Goal: Task Accomplishment & Management: Manage account settings

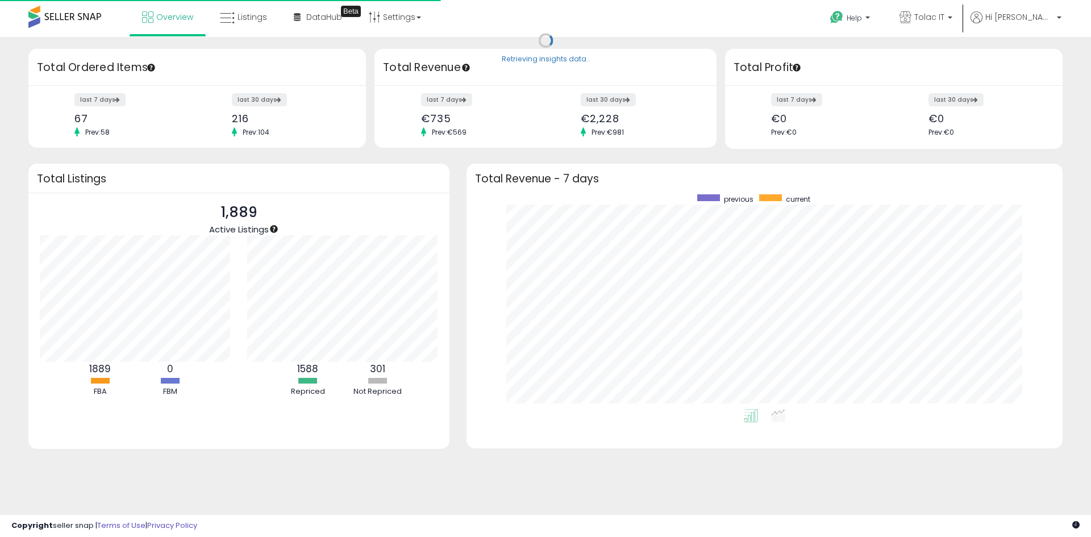
scroll to position [215, 573]
click at [958, 7] on link "Tolac IT" at bounding box center [926, 18] width 70 height 37
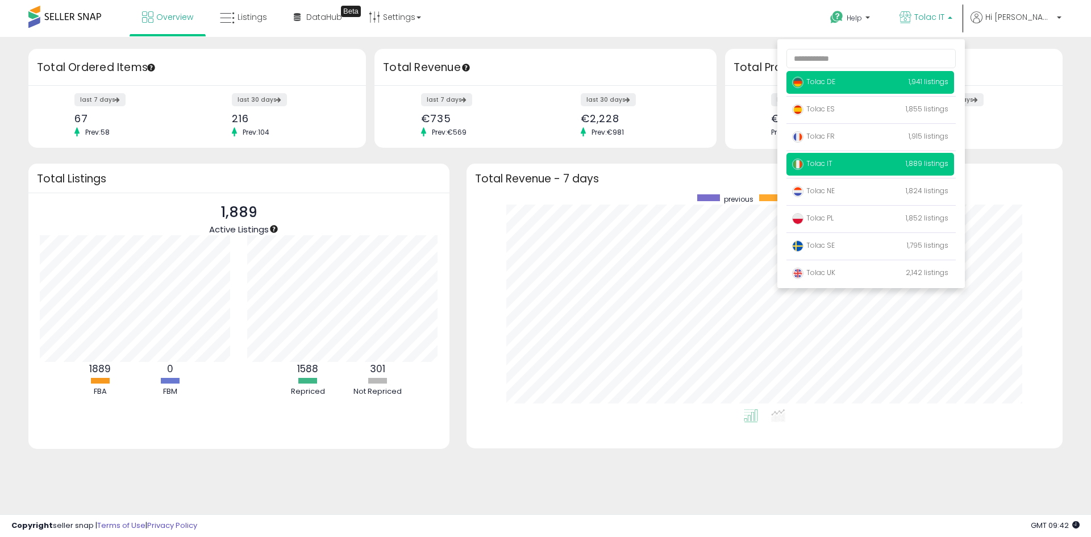
click at [835, 84] on span "Tolac DE" at bounding box center [813, 82] width 43 height 10
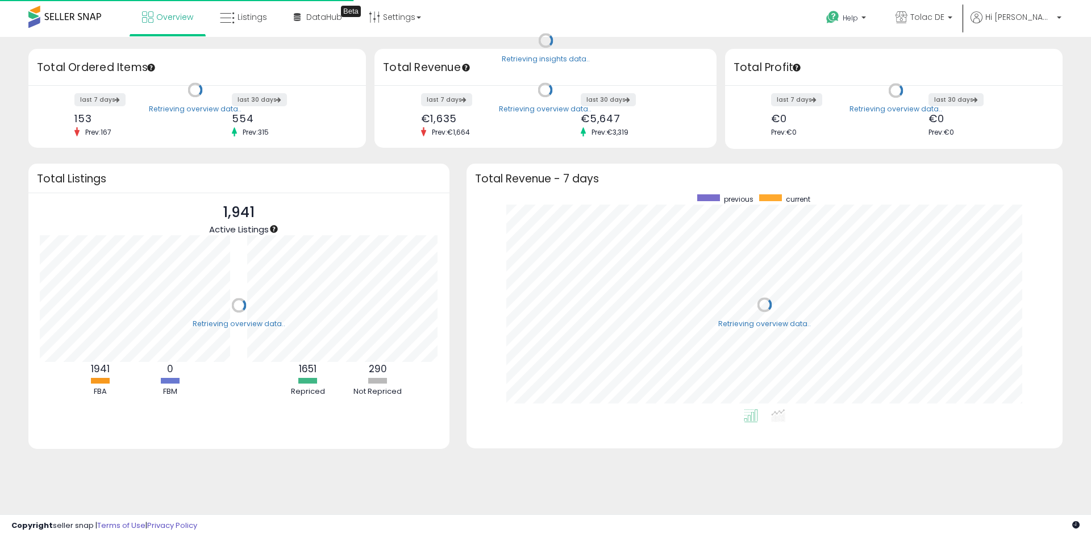
scroll to position [215, 573]
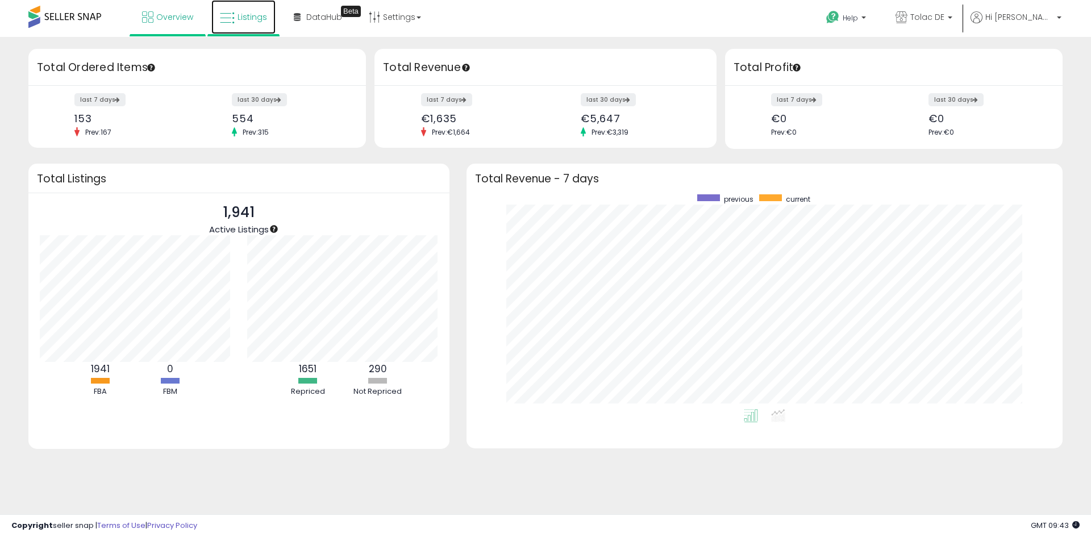
click at [229, 24] on icon at bounding box center [227, 18] width 15 height 15
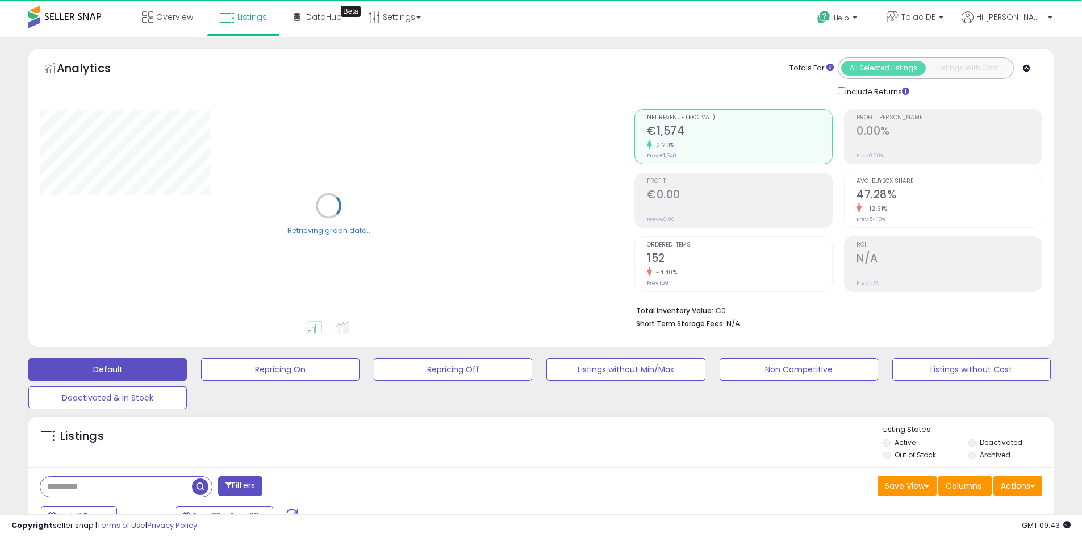
click at [162, 479] on input "text" at bounding box center [116, 487] width 152 height 20
paste input "**********"
type input "**********"
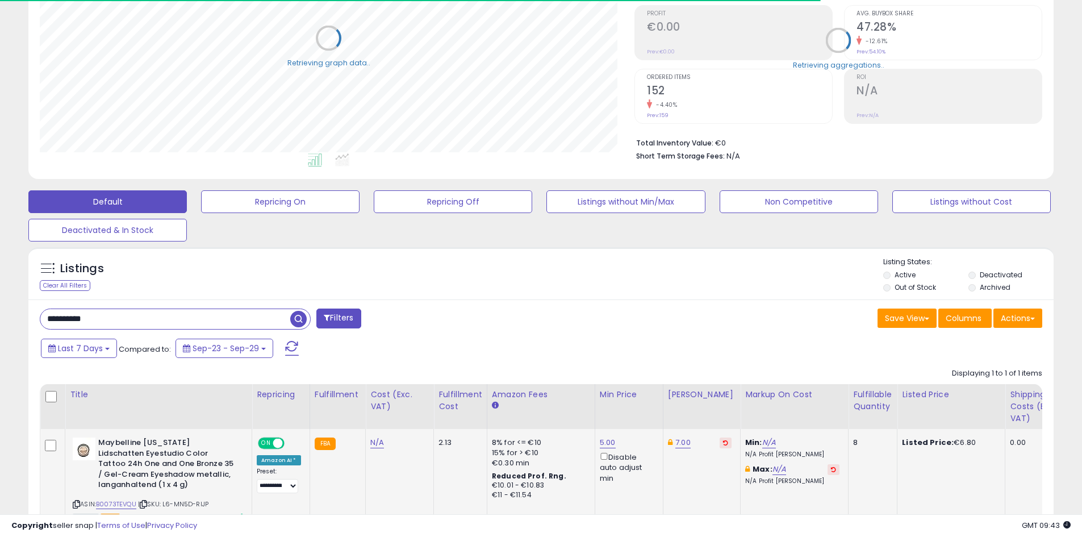
scroll to position [233, 595]
click at [723, 445] on icon at bounding box center [725, 443] width 5 height 6
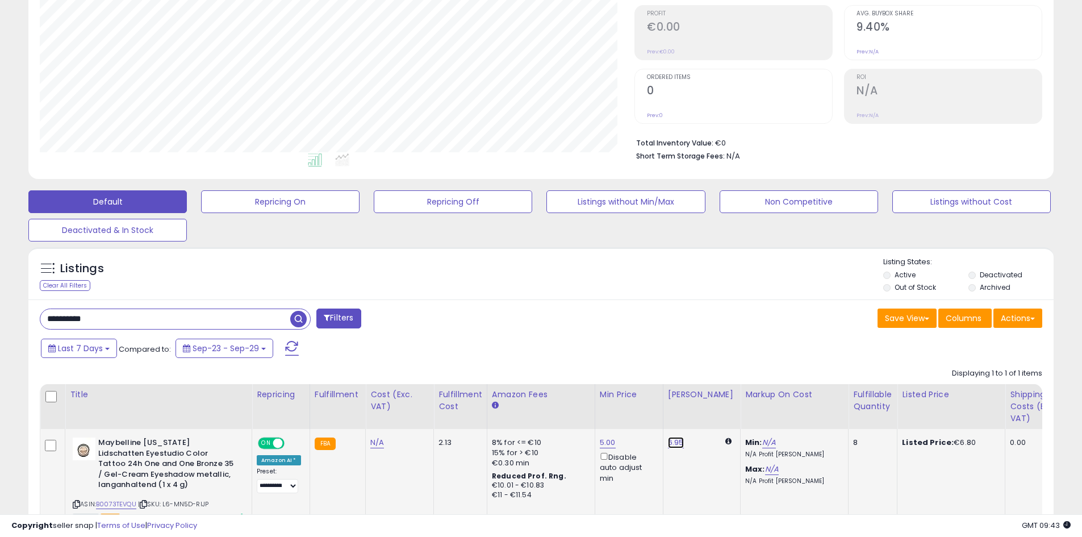
click at [679, 448] on link "6.95" at bounding box center [676, 442] width 16 height 11
drag, startPoint x: 638, startPoint y: 403, endPoint x: 543, endPoint y: 393, distance: 96.0
click at [543, 393] on table "Title Repricing" at bounding box center [942, 457] width 1805 height 146
type input "*"
type input "****"
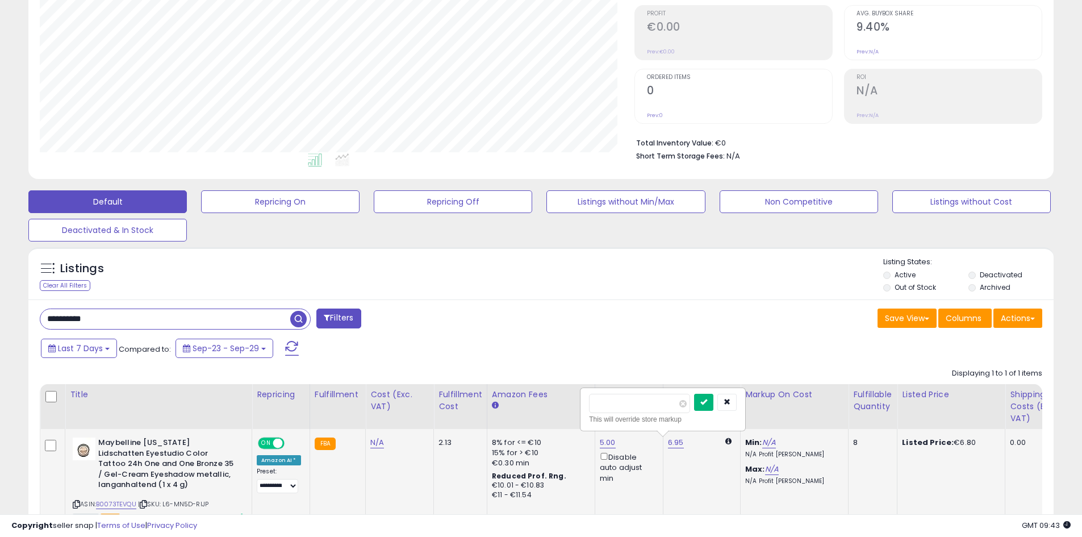
click at [707, 403] on icon "submit" at bounding box center [703, 401] width 7 height 7
click at [602, 438] on link "5.00" at bounding box center [608, 442] width 16 height 11
drag, startPoint x: 520, startPoint y: 401, endPoint x: 494, endPoint y: 400, distance: 26.2
click at [494, 400] on table "Title Repricing" at bounding box center [942, 457] width 1805 height 146
type input "*"
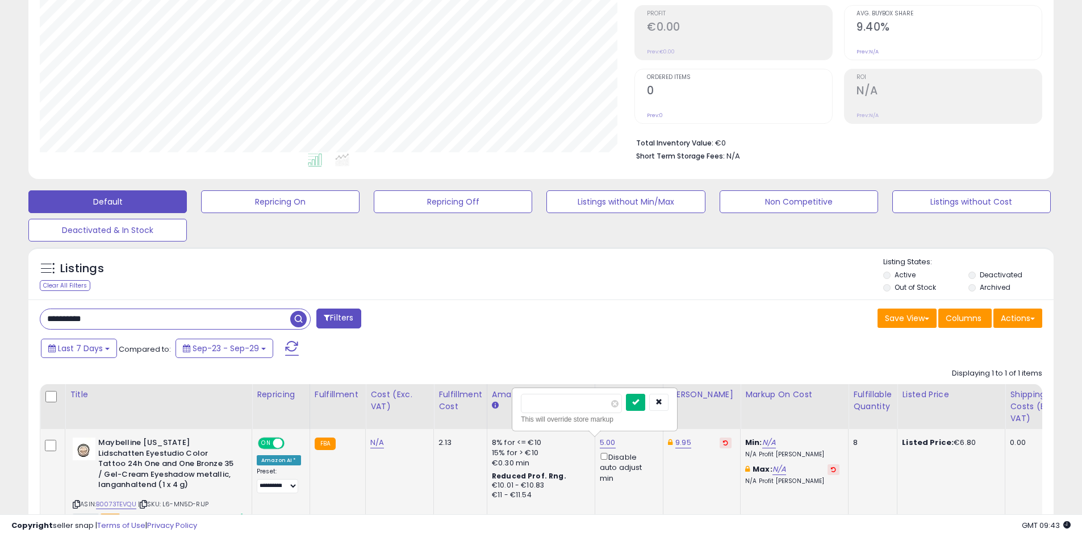
click at [644, 408] on button "submit" at bounding box center [635, 402] width 19 height 17
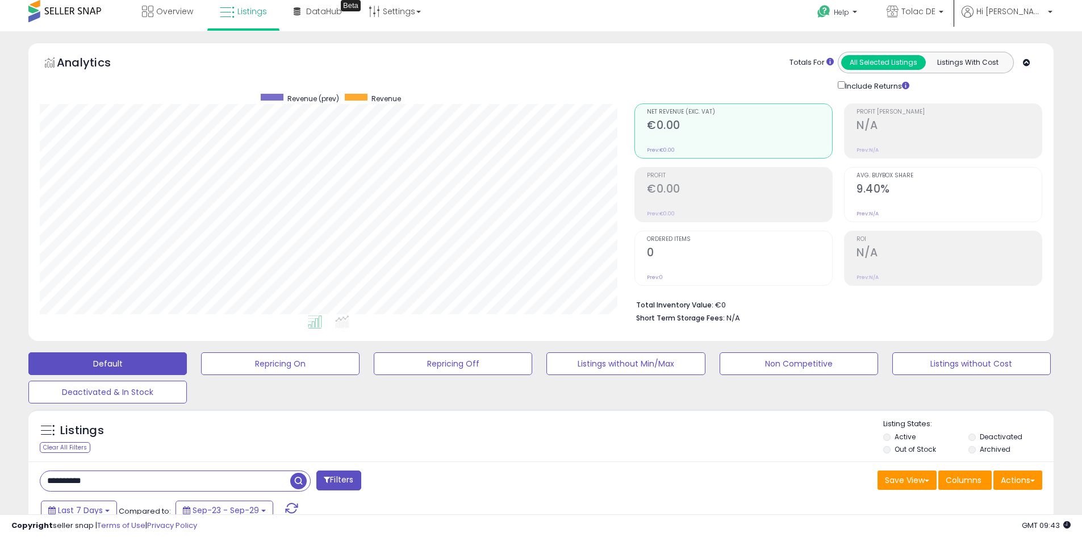
scroll to position [0, 0]
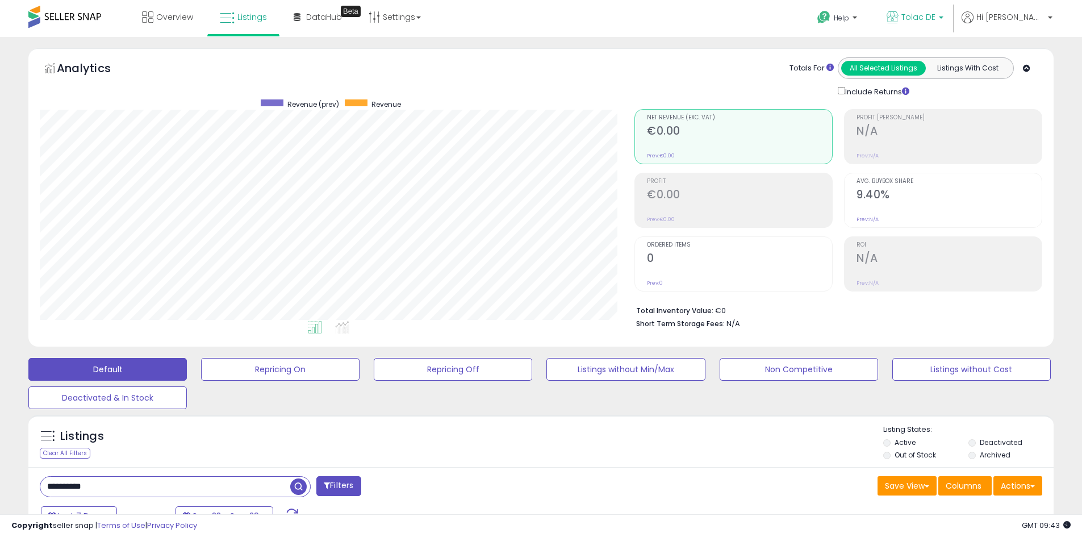
drag, startPoint x: 939, startPoint y: 30, endPoint x: 914, endPoint y: 44, distance: 28.5
click at [939, 30] on link "Tolac DE" at bounding box center [915, 18] width 74 height 37
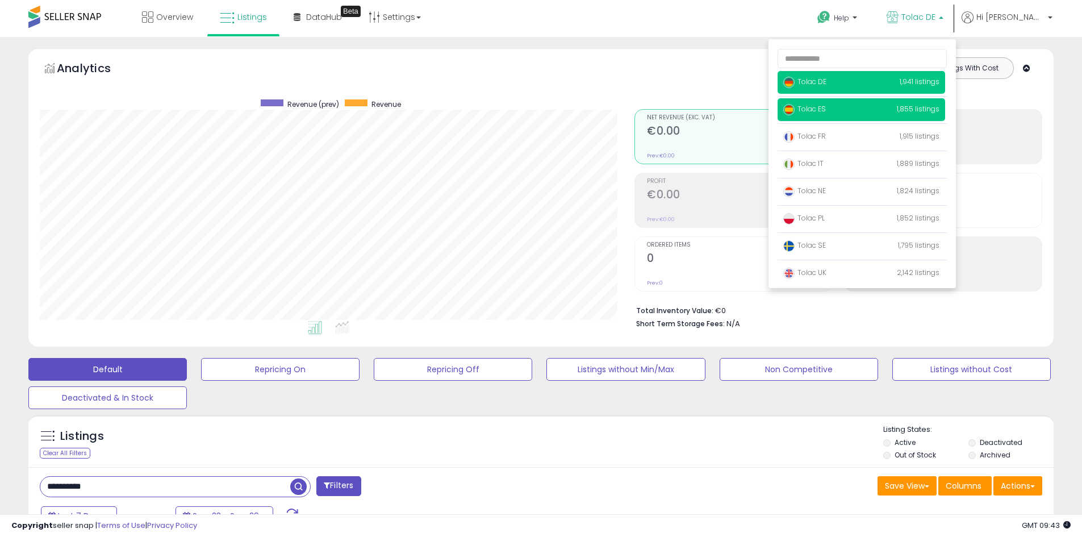
click at [795, 109] on img at bounding box center [788, 109] width 11 height 11
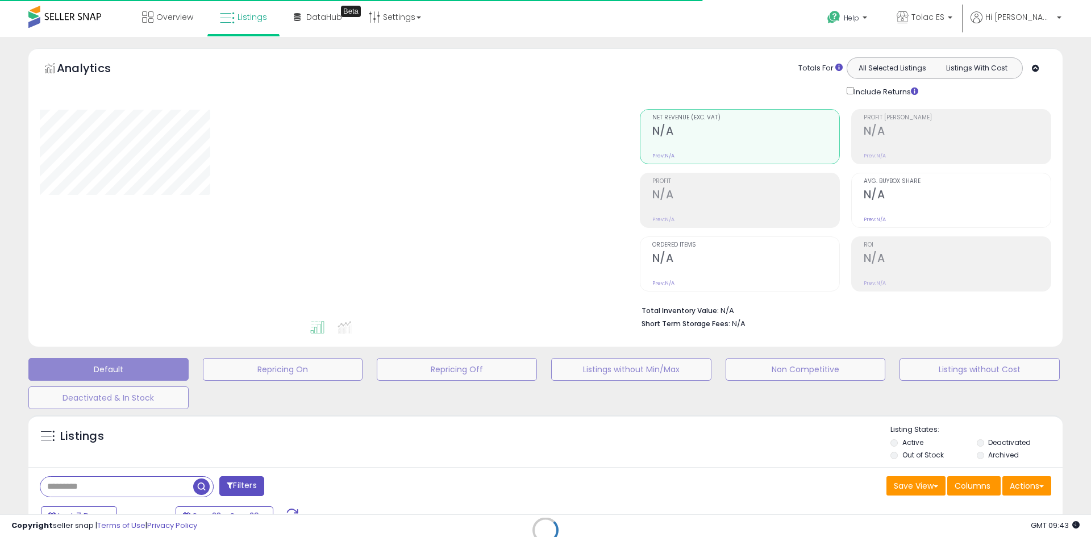
type input "**********"
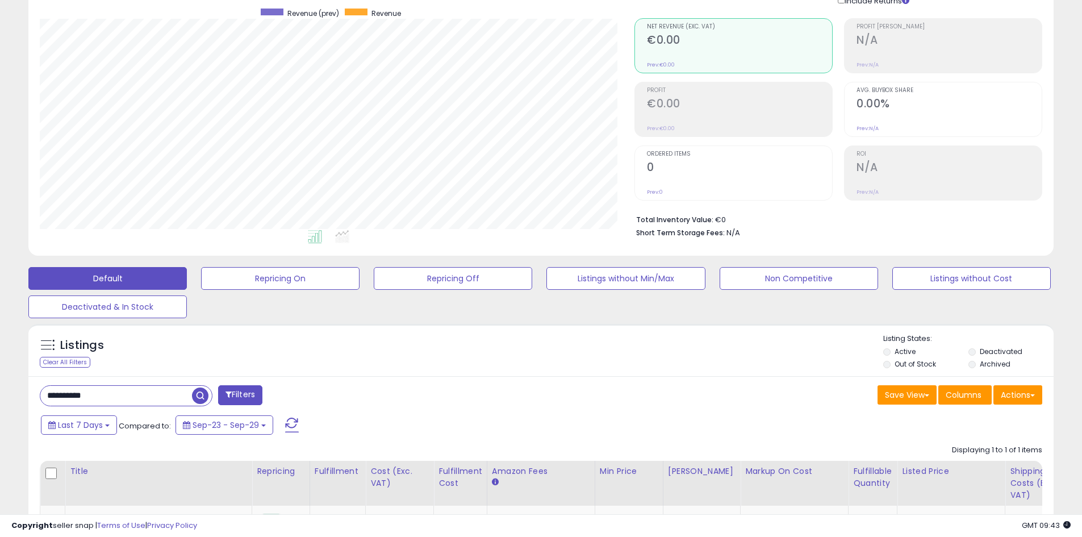
scroll to position [170, 0]
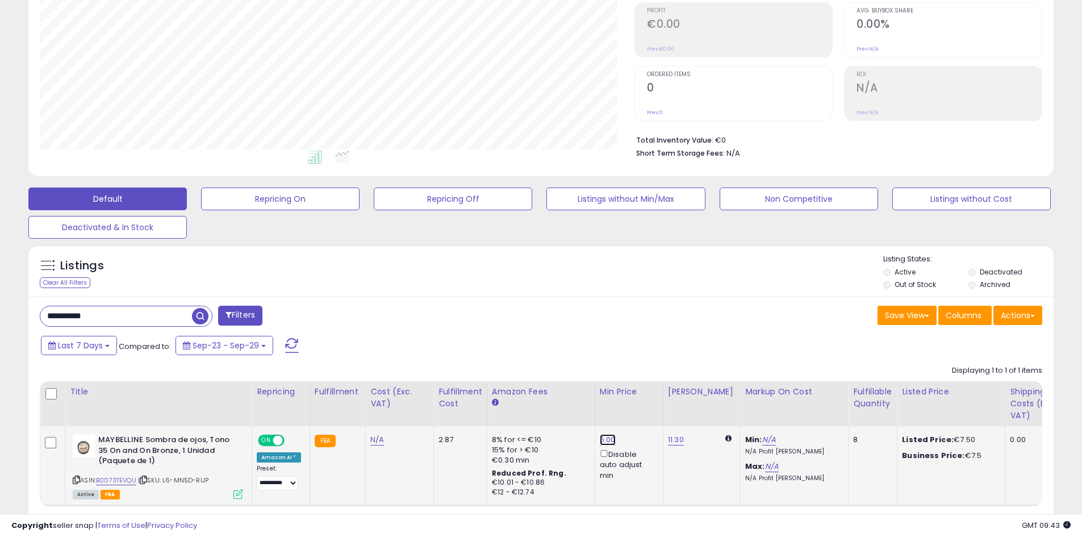
click at [600, 440] on link "5.00" at bounding box center [608, 439] width 16 height 11
drag, startPoint x: 563, startPoint y: 401, endPoint x: 513, endPoint y: 404, distance: 50.1
click at [513, 404] on div "**** This will override store markup" at bounding box center [595, 406] width 164 height 41
type input "*"
click at [639, 400] on icon "submit" at bounding box center [635, 398] width 7 height 7
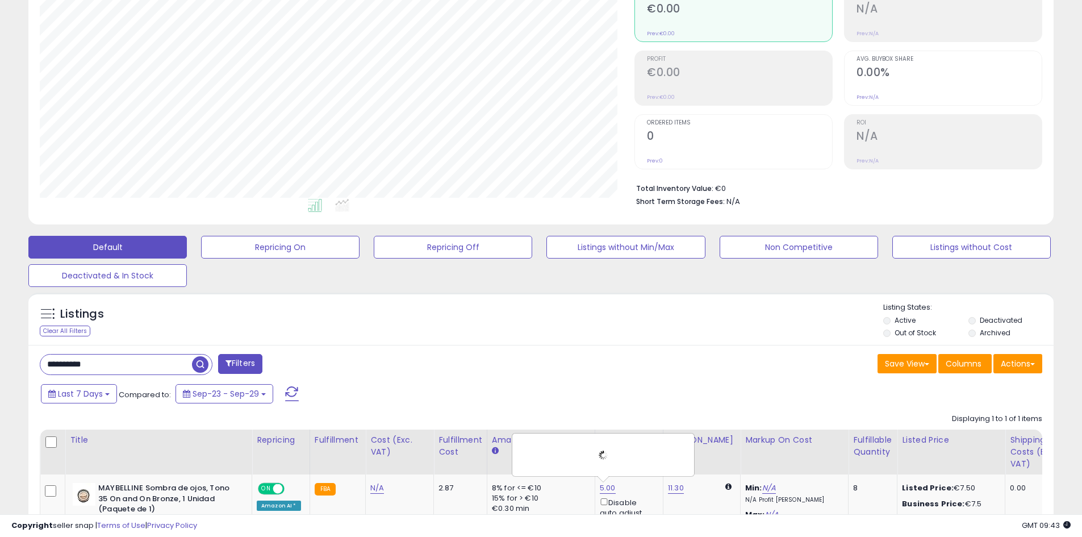
scroll to position [0, 0]
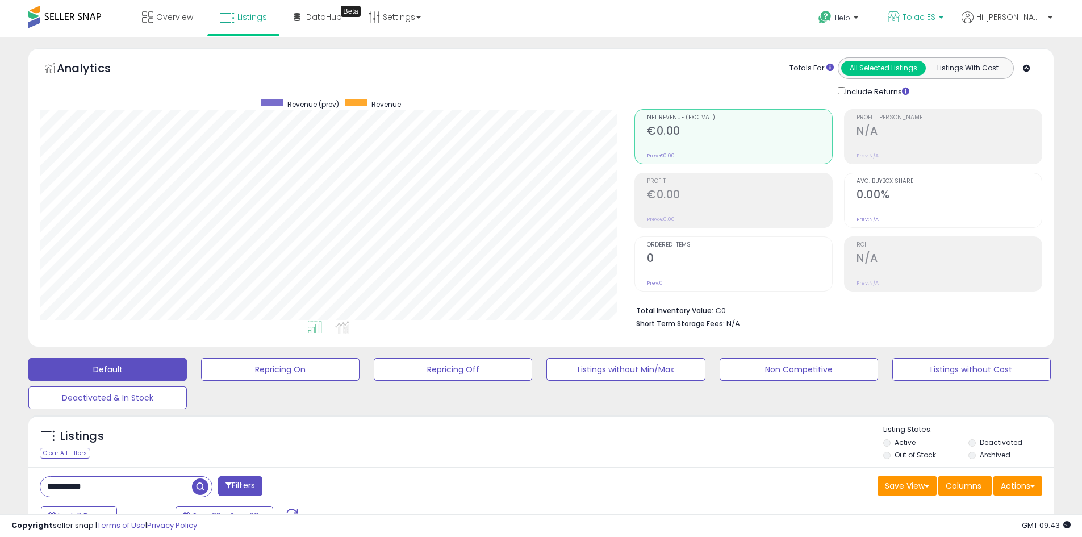
click at [942, 10] on link "Tolac ES" at bounding box center [915, 18] width 73 height 37
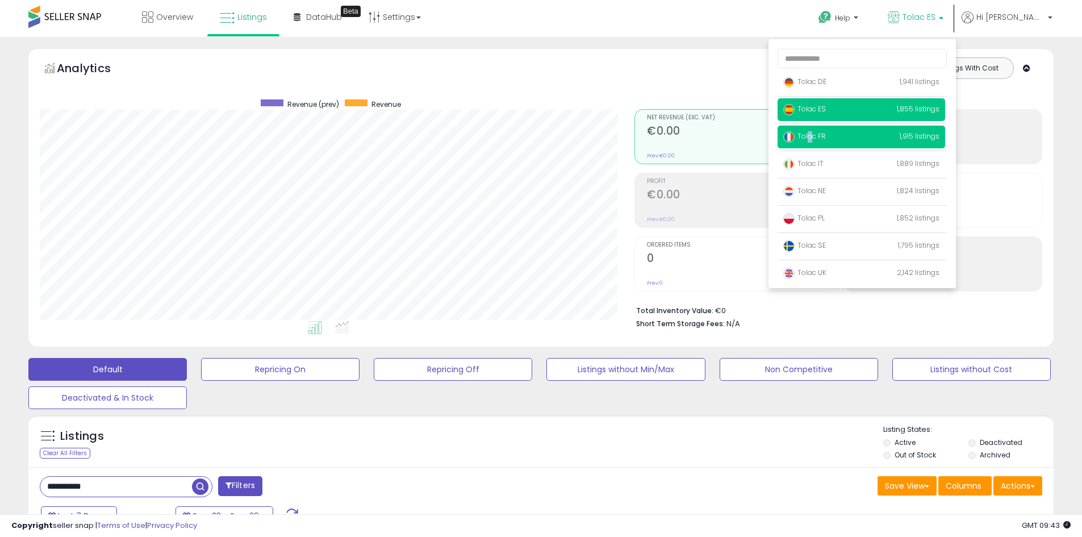
click at [841, 132] on p "Tolac FR 1,915 listings" at bounding box center [862, 137] width 168 height 23
click at [826, 133] on span "Tolac FR" at bounding box center [804, 136] width 43 height 10
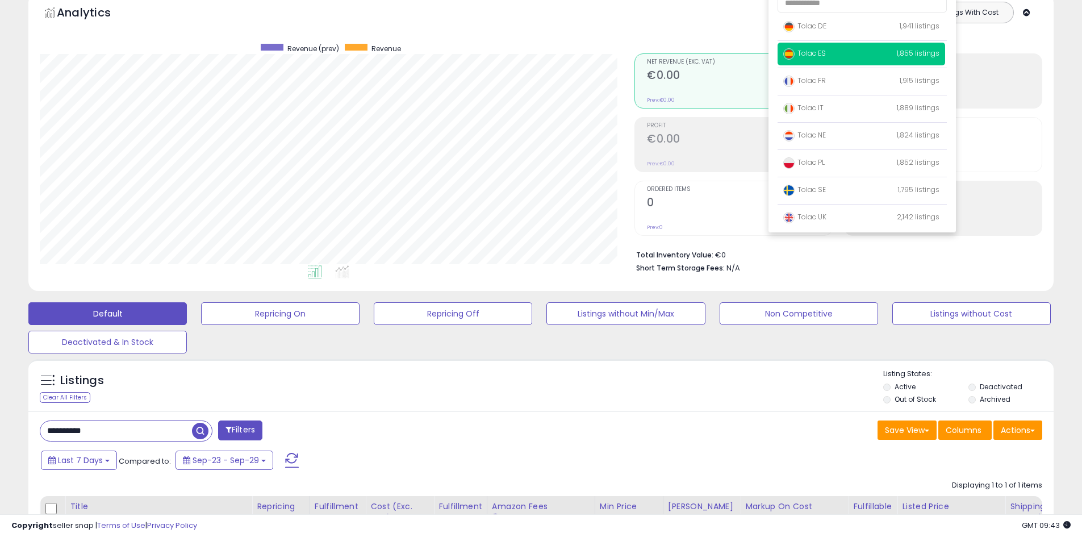
scroll to position [218, 0]
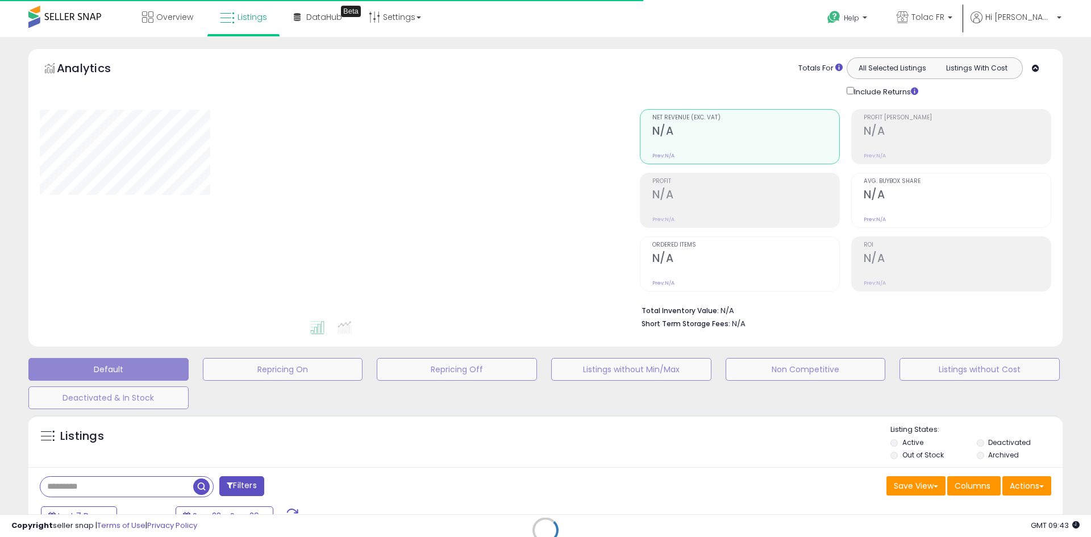
type input "**********"
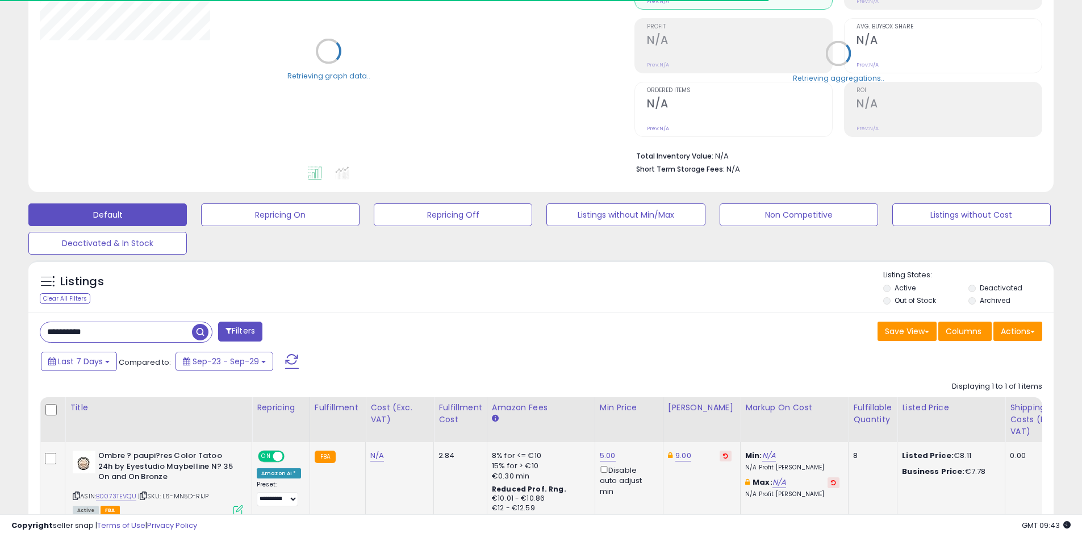
scroll to position [236, 0]
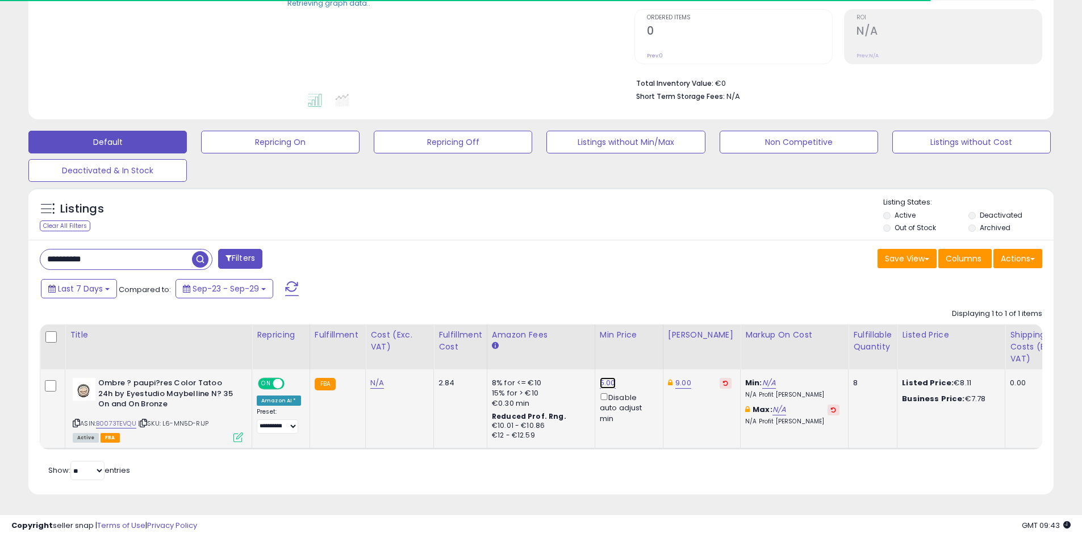
click at [605, 377] on link "5.00" at bounding box center [608, 382] width 16 height 11
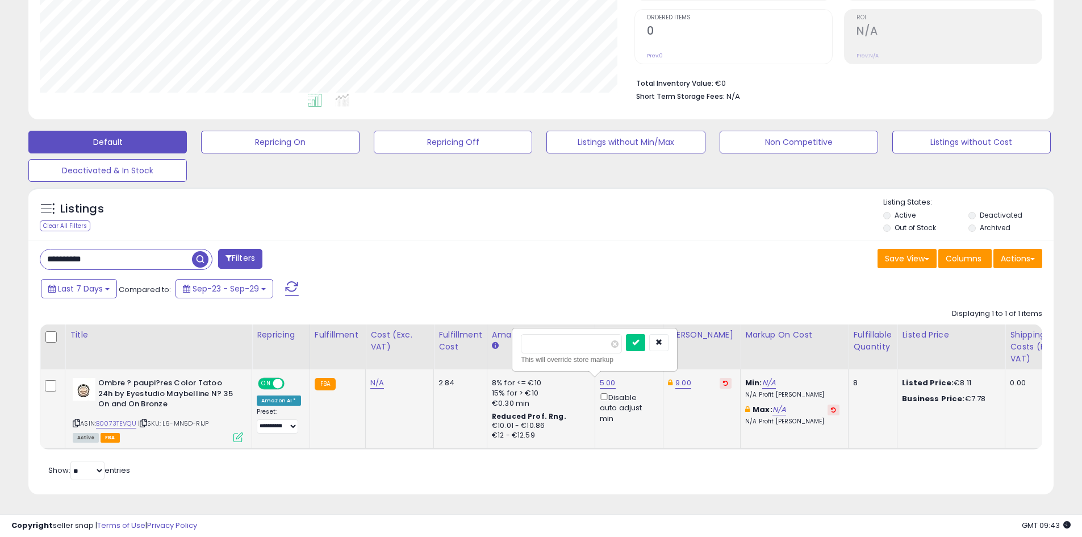
scroll to position [233, 595]
drag, startPoint x: 566, startPoint y: 345, endPoint x: 505, endPoint y: 347, distance: 61.4
click at [461, 348] on table "Title Repricing" at bounding box center [942, 386] width 1805 height 125
type input "*"
click at [639, 339] on icon "submit" at bounding box center [635, 342] width 7 height 7
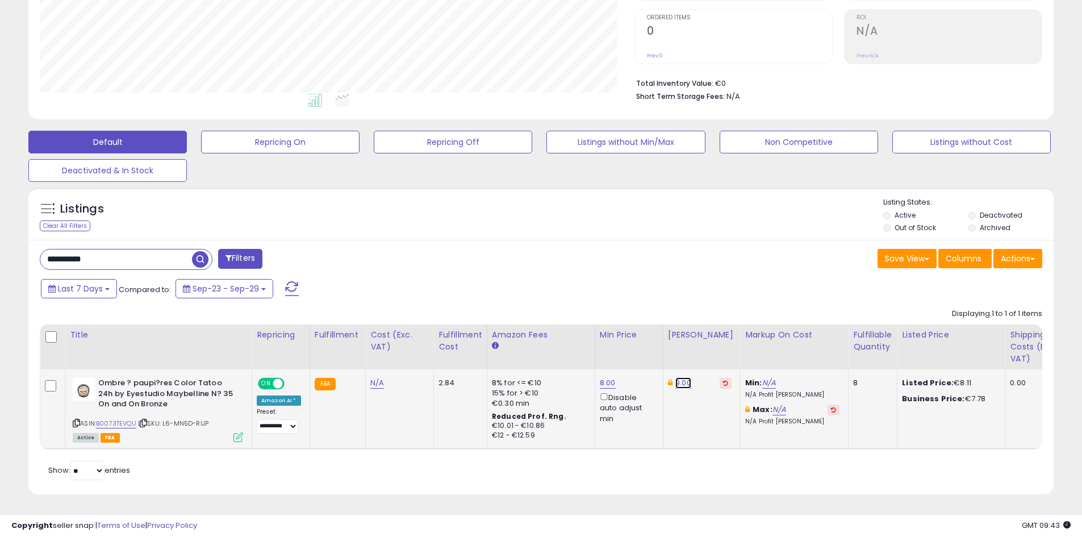
click at [678, 377] on link "9.00" at bounding box center [683, 382] width 16 height 11
drag, startPoint x: 568, startPoint y: 337, endPoint x: 533, endPoint y: 339, distance: 34.1
click at [533, 339] on table "Title Repricing" at bounding box center [942, 386] width 1805 height 125
type input "*"
type input "****"
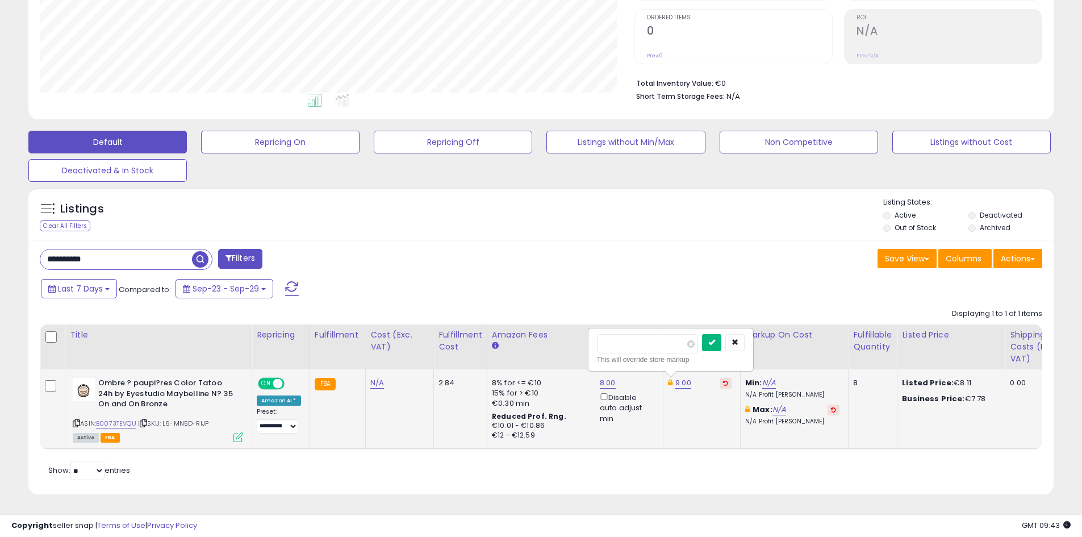
click at [715, 339] on icon "submit" at bounding box center [711, 342] width 7 height 7
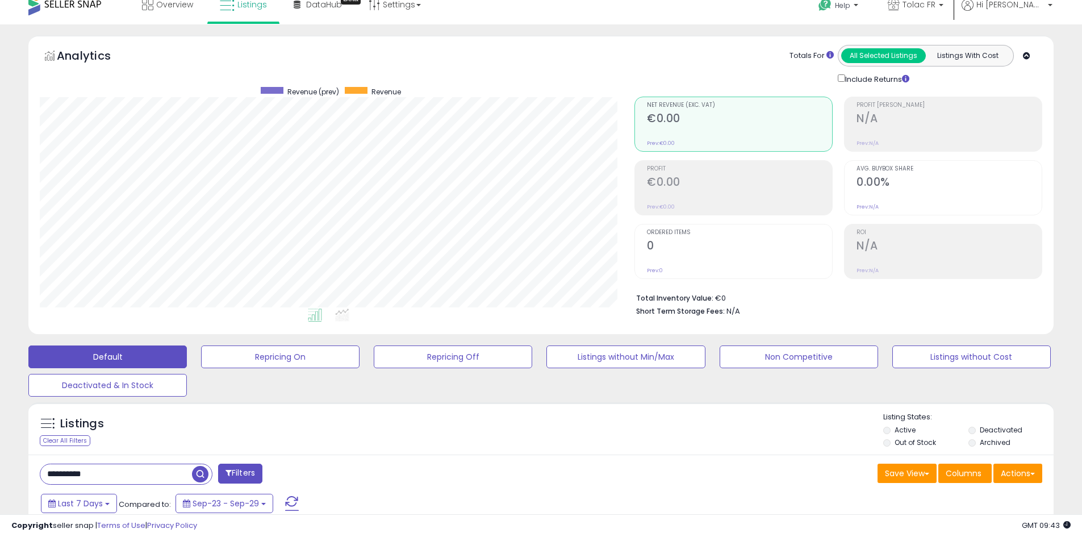
scroll to position [0, 0]
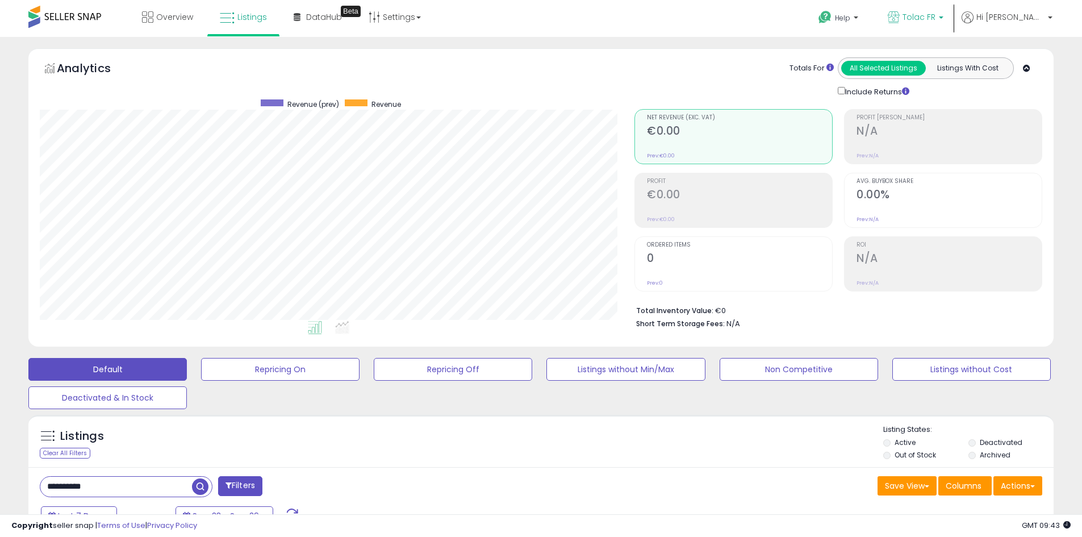
click at [941, 5] on link "Tolac FR" at bounding box center [915, 18] width 73 height 37
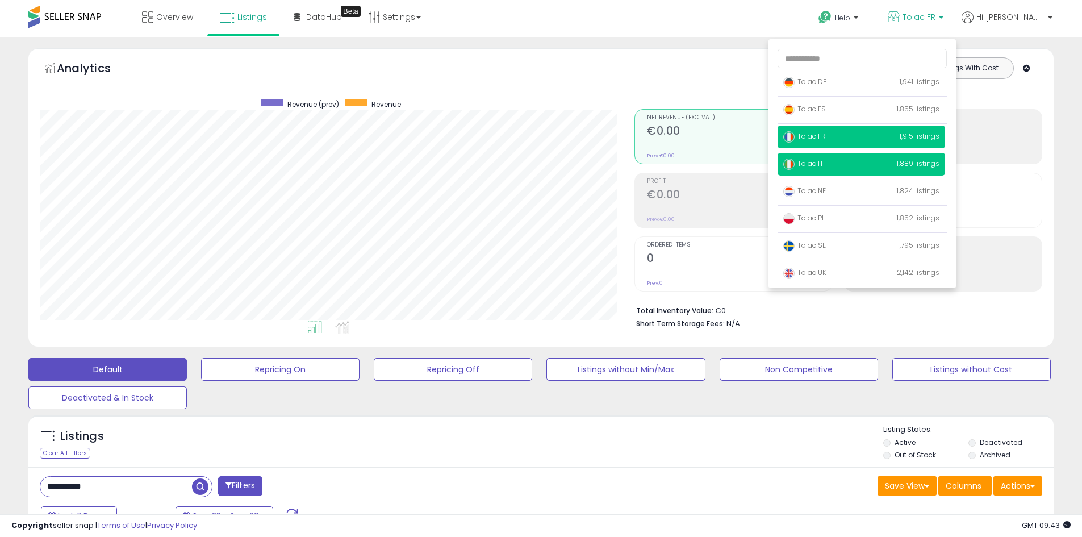
click at [824, 166] on span "Tolac IT" at bounding box center [803, 163] width 40 height 10
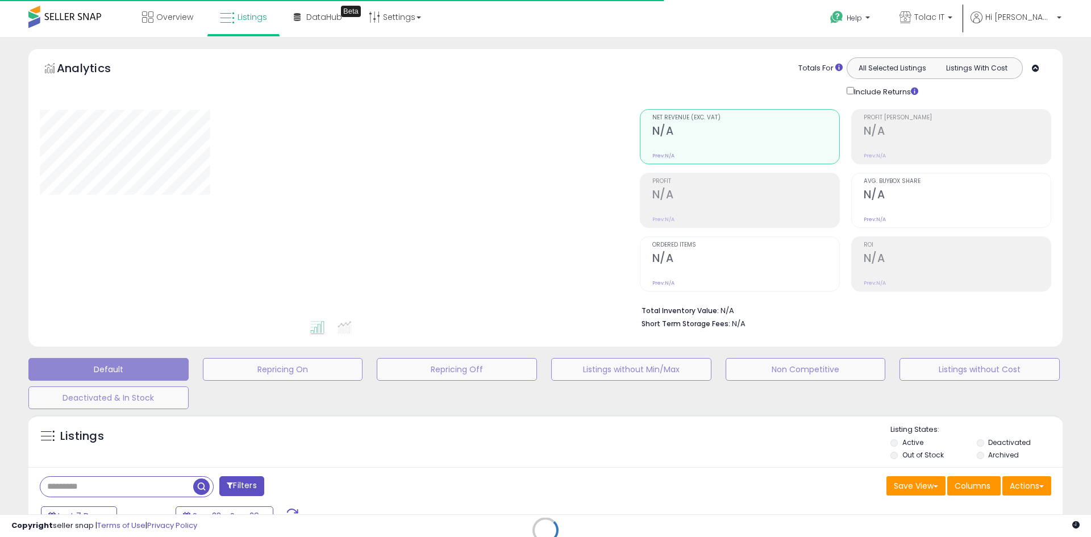
type input "**********"
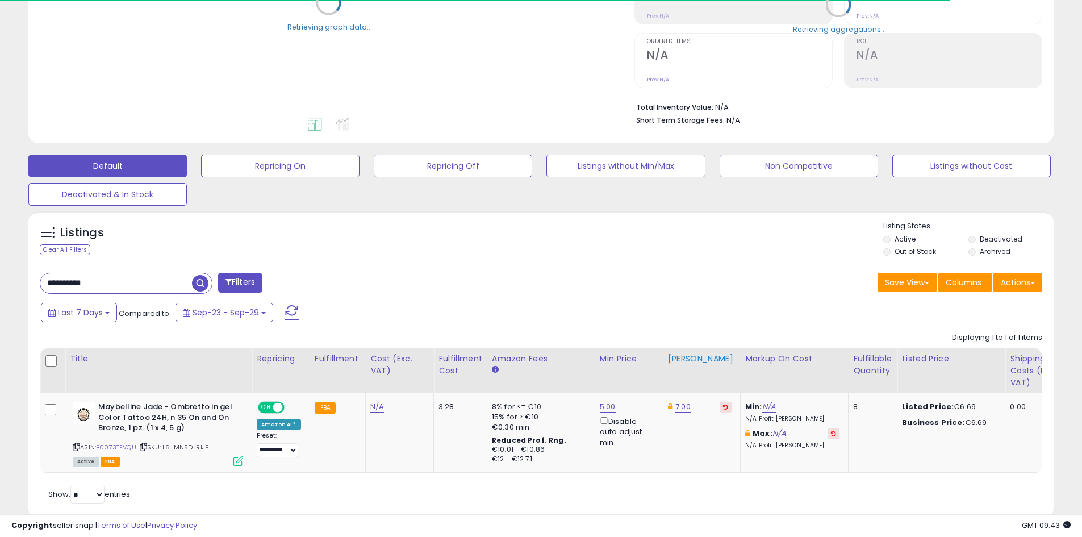
scroll to position [236, 0]
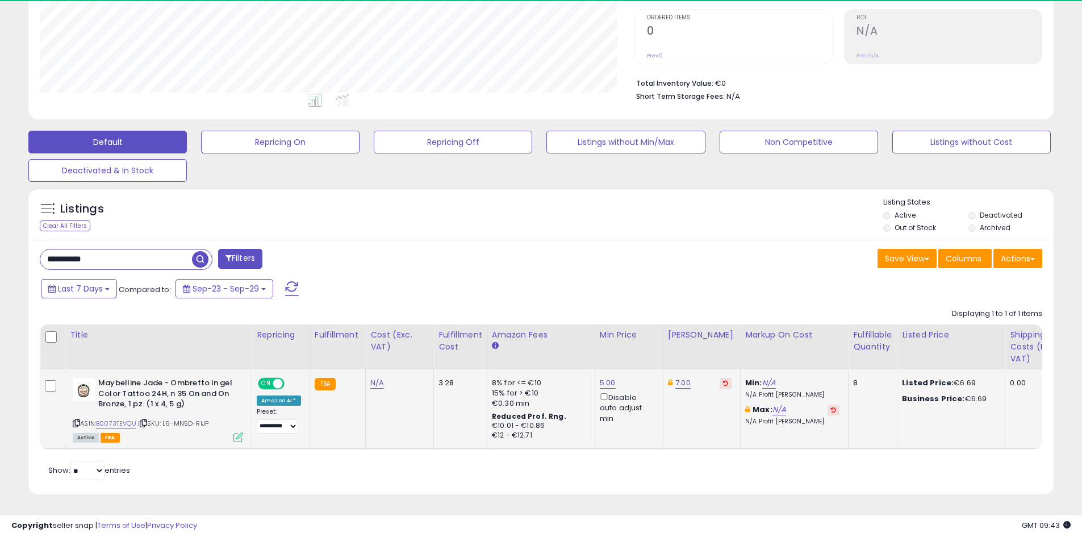
drag, startPoint x: 720, startPoint y: 375, endPoint x: 711, endPoint y: 374, distance: 9.7
click at [720, 375] on td "7.00" at bounding box center [701, 409] width 77 height 80
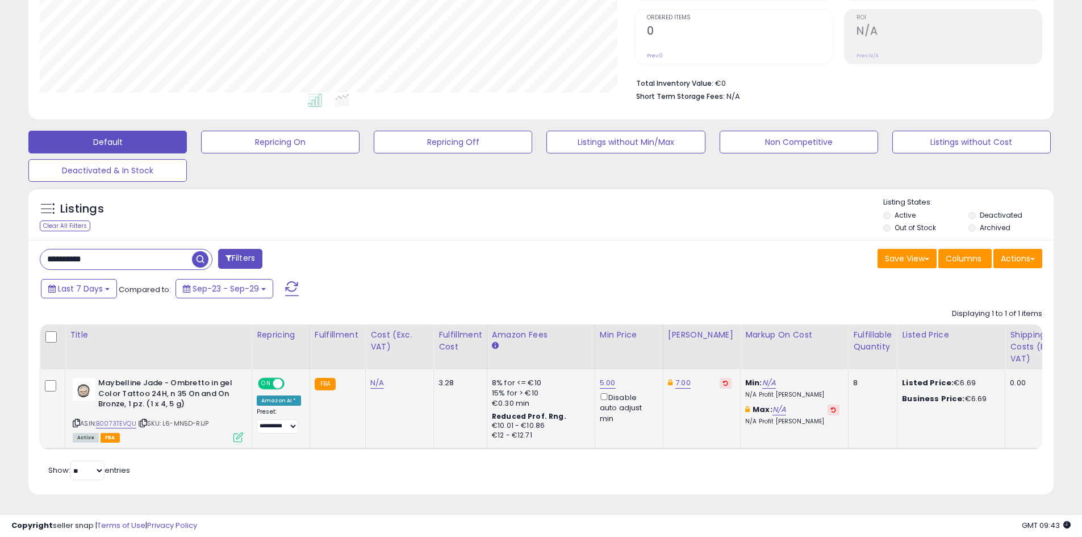
click at [723, 380] on icon at bounding box center [725, 383] width 5 height 6
click at [614, 378] on div "5.00 Disable auto adjust min" at bounding box center [627, 401] width 55 height 46
click at [605, 377] on link "5.00" at bounding box center [608, 382] width 16 height 11
drag, startPoint x: 579, startPoint y: 328, endPoint x: 531, endPoint y: 340, distance: 49.7
click at [485, 339] on table "Title Repricing" at bounding box center [942, 386] width 1805 height 125
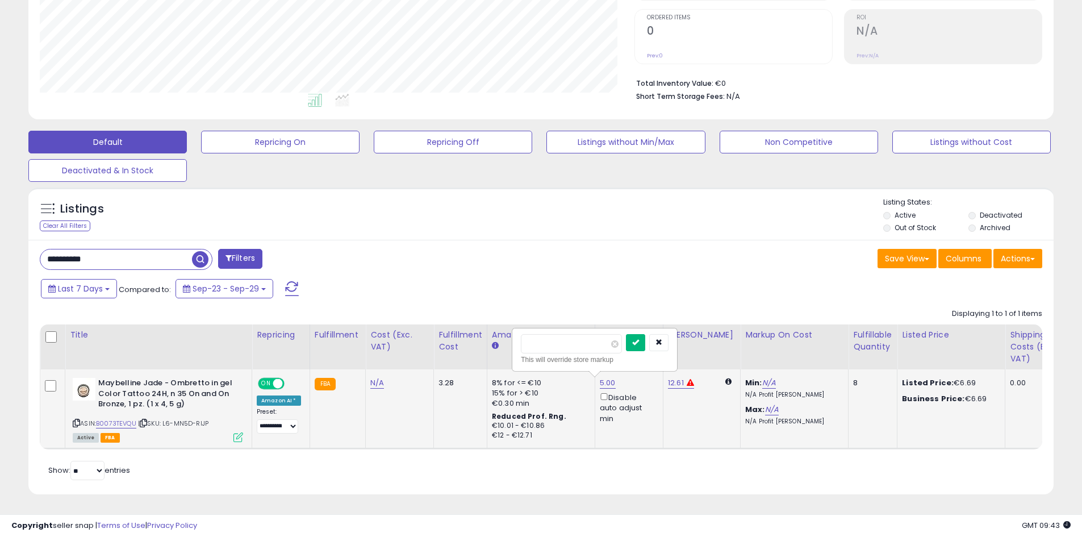
type input "*"
click at [645, 334] on button "submit" at bounding box center [635, 342] width 19 height 17
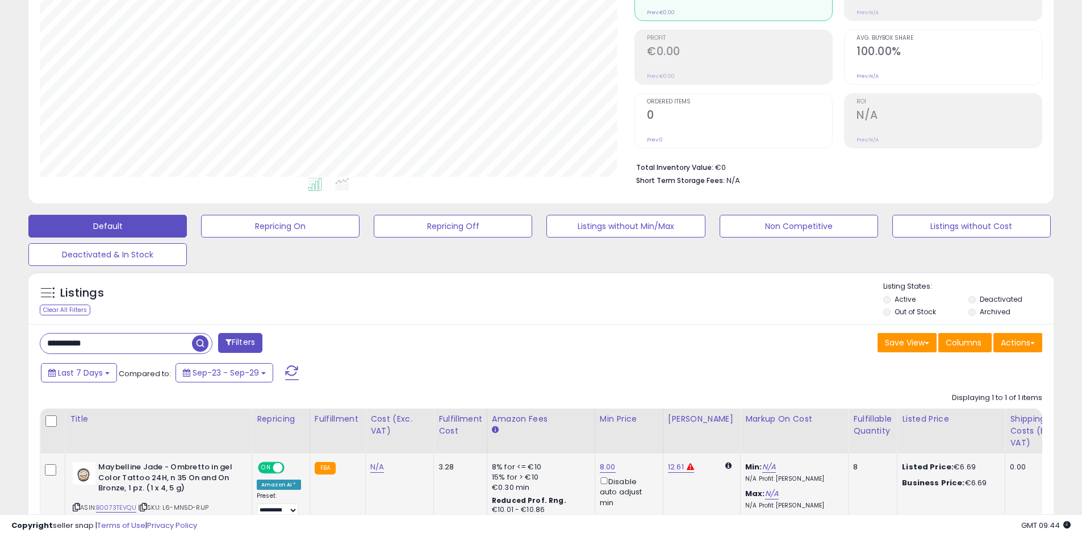
scroll to position [0, 0]
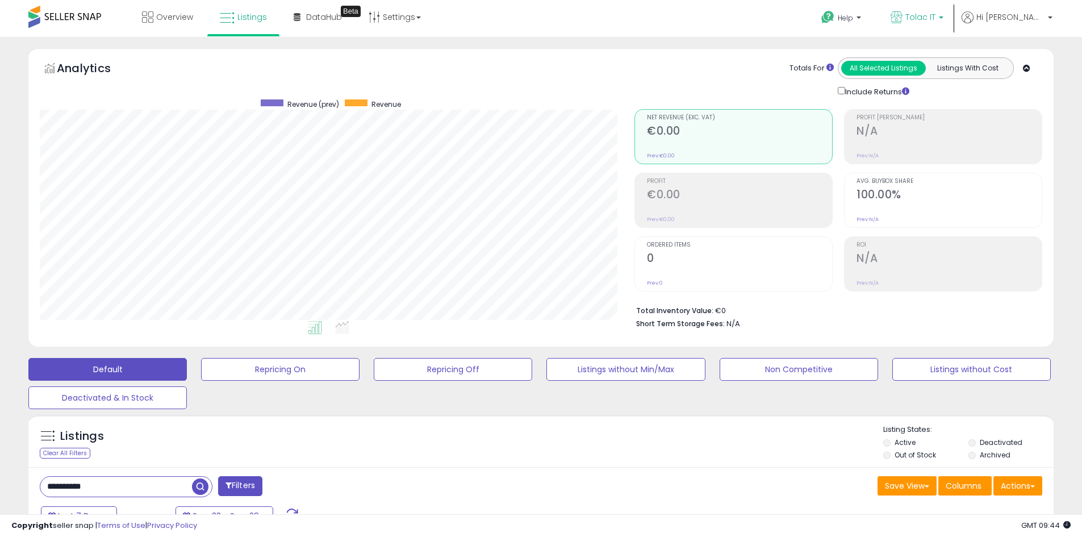
click at [936, 22] on span "Tolac IT" at bounding box center [921, 16] width 30 height 11
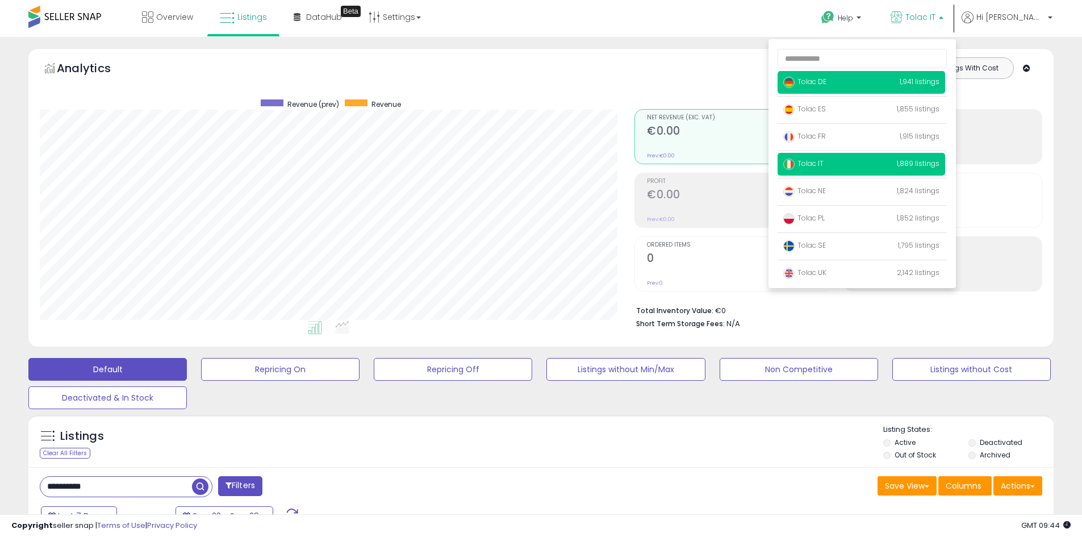
click at [827, 81] on span "Tolac DE" at bounding box center [804, 82] width 43 height 10
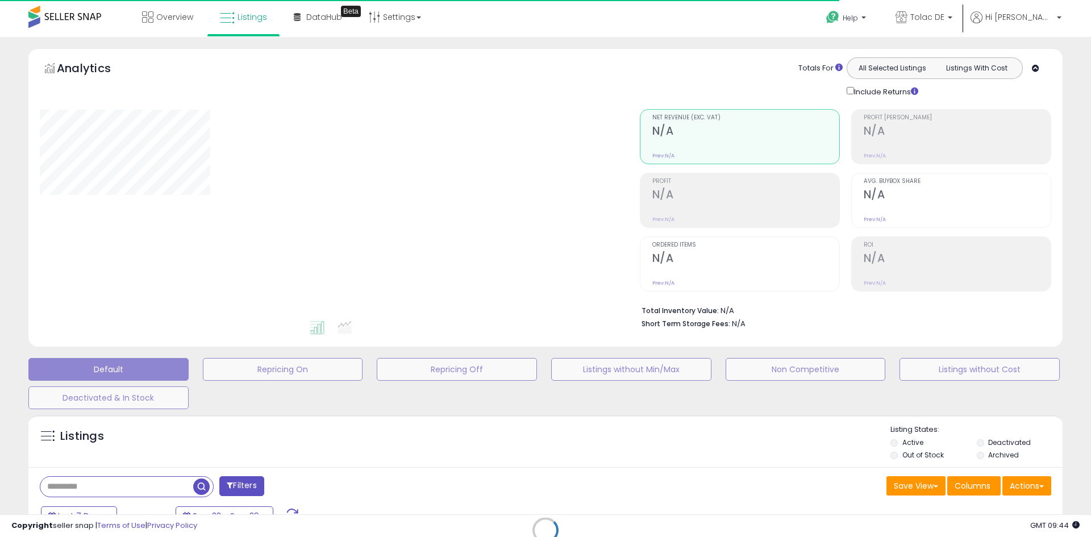
type input "**********"
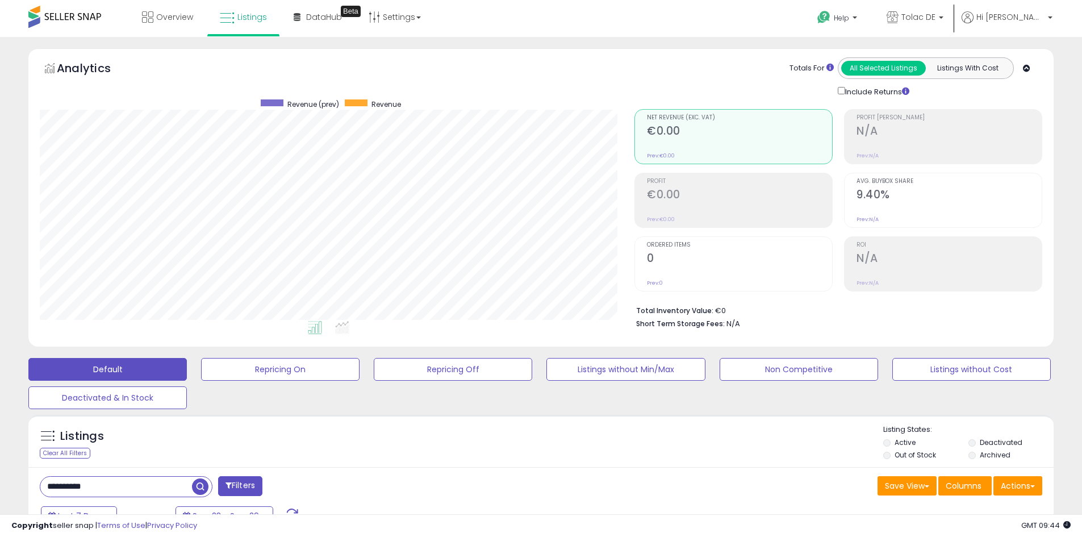
scroll to position [233, 595]
